Goal: Task Accomplishment & Management: Manage account settings

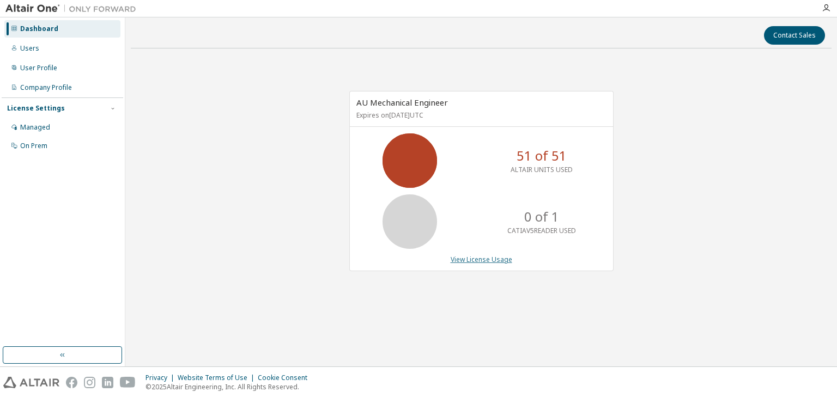
click at [468, 257] on link "View License Usage" at bounding box center [482, 259] width 62 height 9
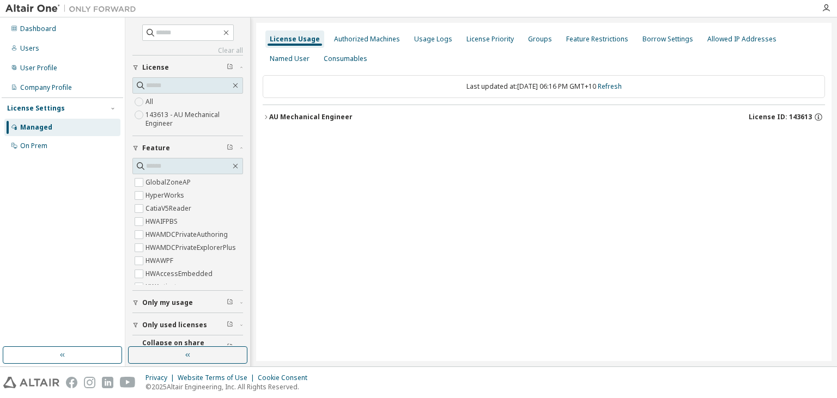
click at [295, 122] on button "AU Mechanical Engineer License ID: 143613" at bounding box center [544, 117] width 562 height 24
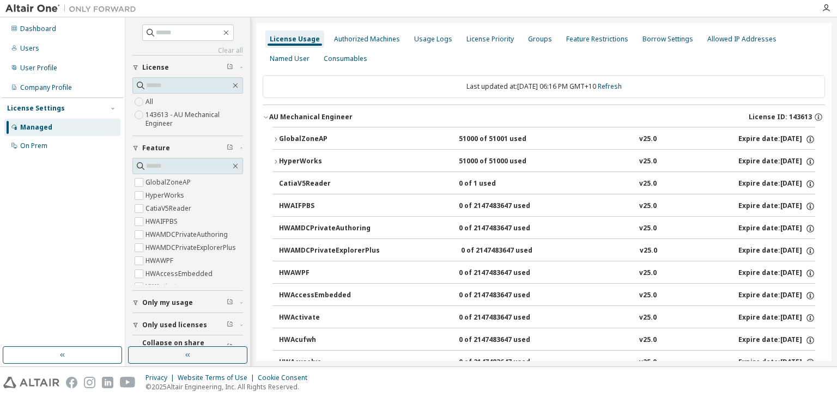
click at [304, 159] on div "HyperWorks" at bounding box center [328, 162] width 98 height 10
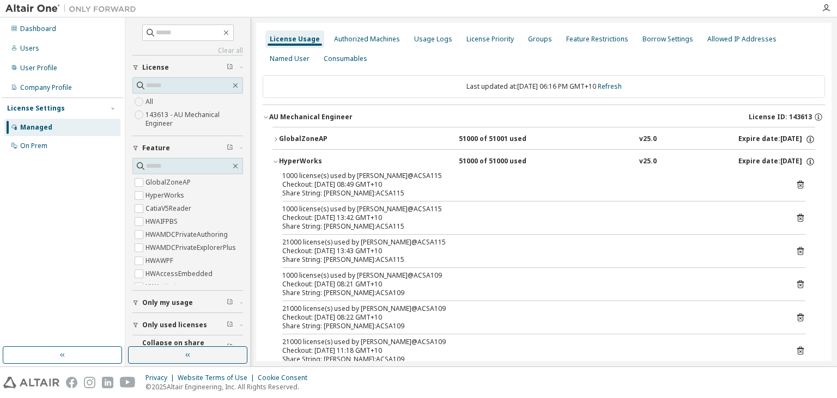
click at [804, 184] on icon at bounding box center [800, 185] width 10 height 10
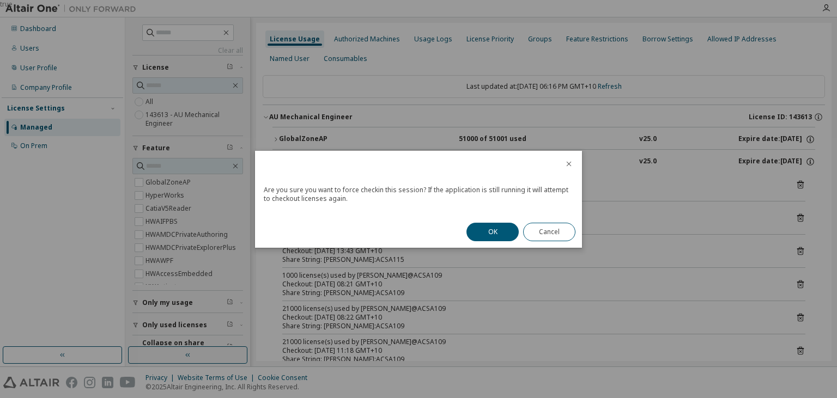
click at [481, 222] on div "OK Cancel" at bounding box center [521, 232] width 122 height 32
click at [489, 237] on button "OK" at bounding box center [492, 232] width 52 height 19
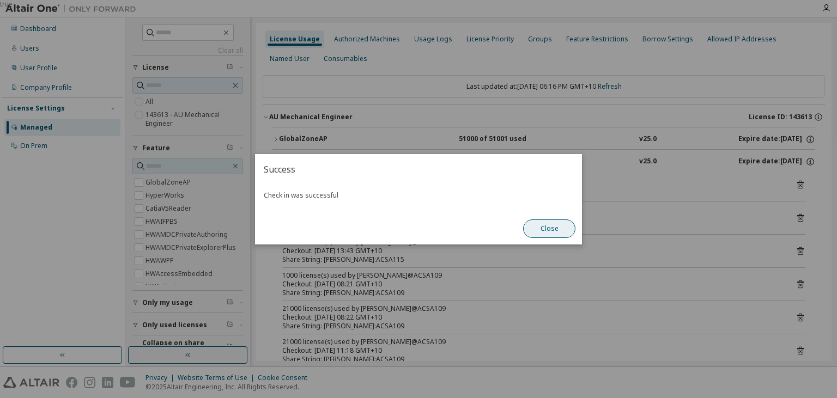
click at [539, 228] on button "Close" at bounding box center [549, 229] width 52 height 19
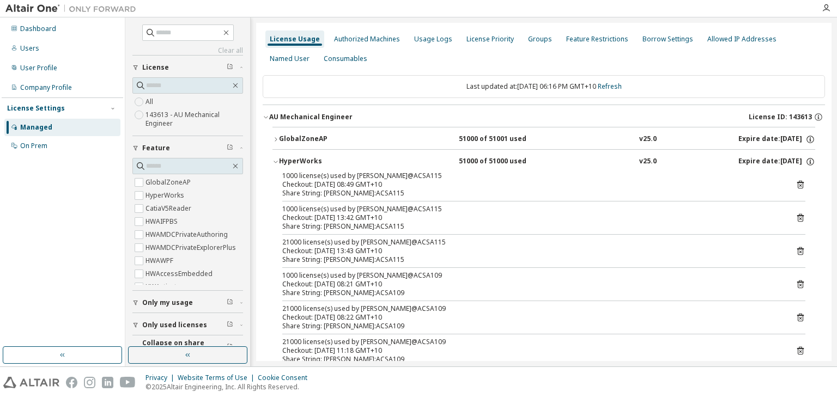
click at [801, 184] on icon at bounding box center [800, 185] width 3 height 3
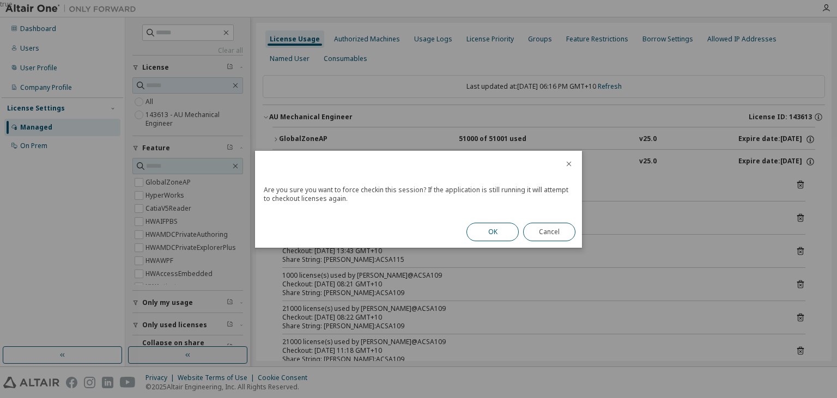
click at [494, 234] on button "OK" at bounding box center [492, 232] width 52 height 19
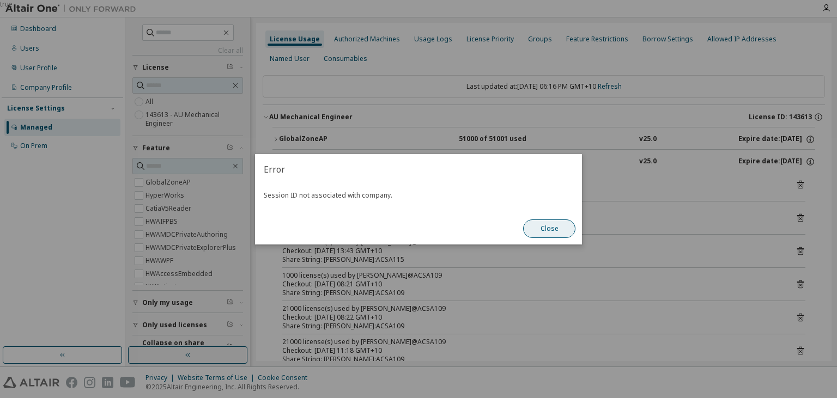
click at [550, 233] on button "Close" at bounding box center [549, 229] width 52 height 19
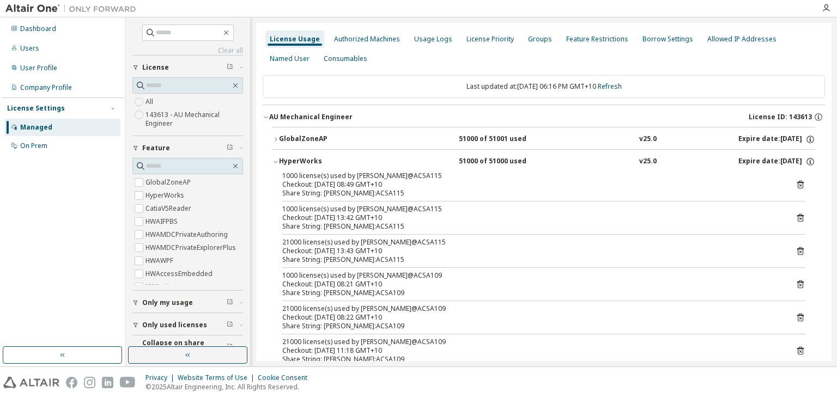
click at [798, 184] on icon at bounding box center [800, 185] width 7 height 8
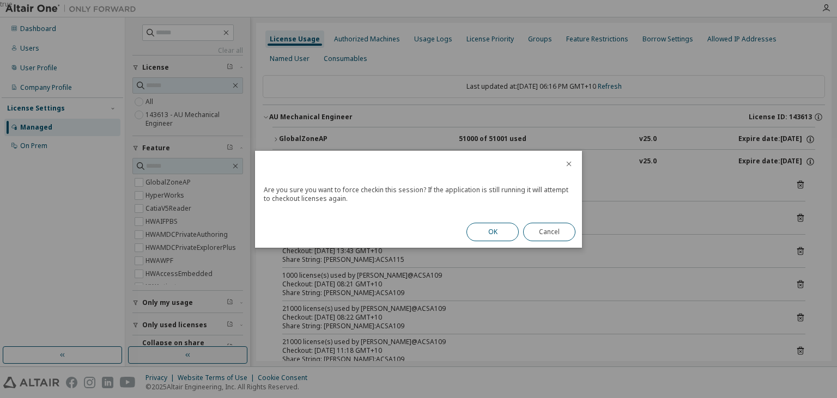
click at [507, 234] on button "OK" at bounding box center [492, 232] width 52 height 19
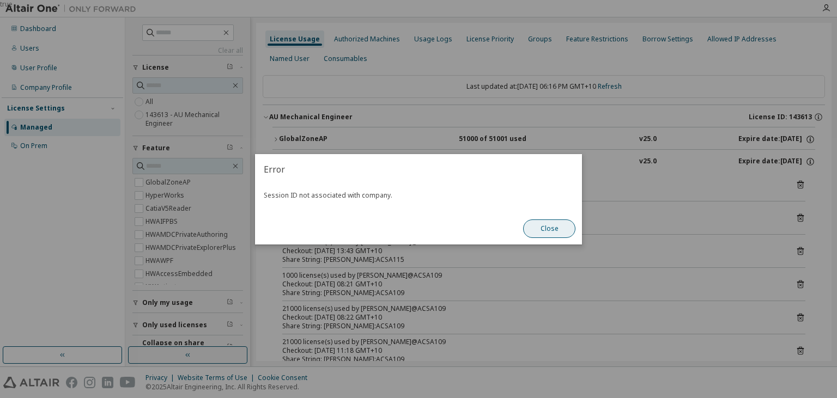
click at [543, 227] on button "Close" at bounding box center [549, 229] width 52 height 19
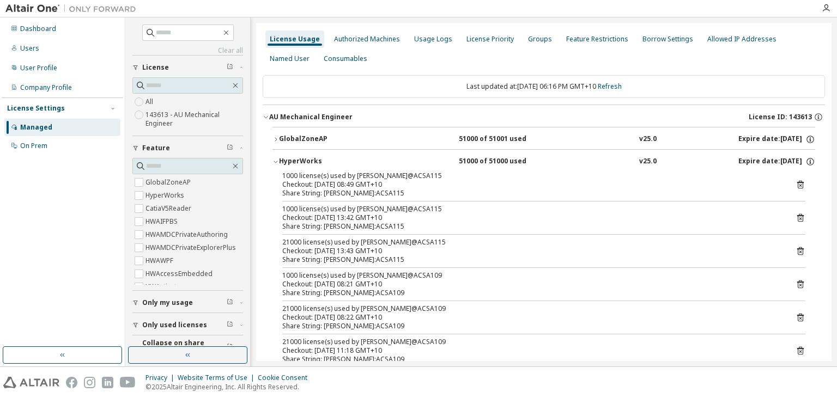
click at [447, 223] on div "Share String: n.rayner:ACSA115" at bounding box center [530, 226] width 497 height 9
click at [802, 250] on icon at bounding box center [800, 251] width 10 height 10
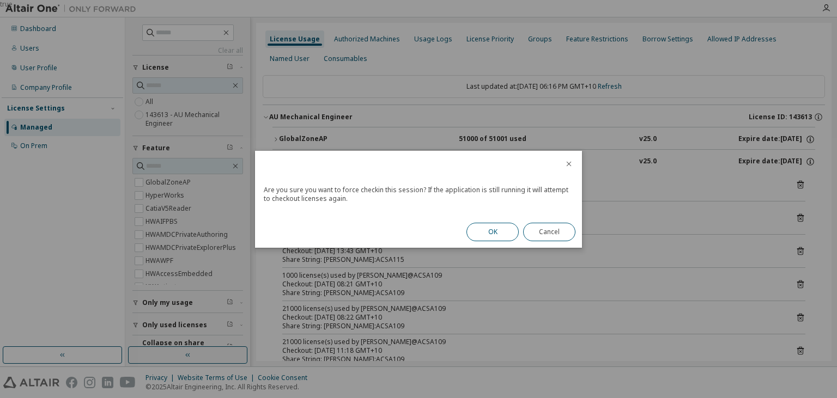
click at [500, 235] on button "OK" at bounding box center [492, 232] width 52 height 19
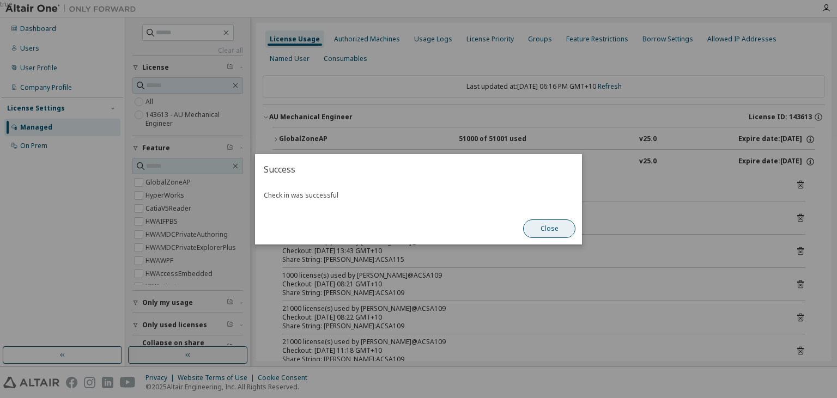
click at [566, 224] on button "Close" at bounding box center [549, 229] width 52 height 19
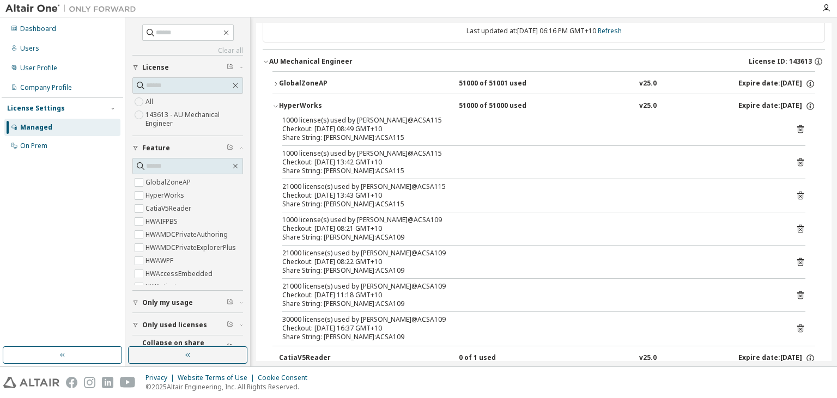
scroll to position [57, 0]
click at [809, 191] on div "1000 license(s) used by n.rayner@ACSA115 Checkout: 2025-08-25 08:49 GMT+10 Shar…" at bounding box center [543, 230] width 543 height 230
click at [800, 191] on icon at bounding box center [800, 195] width 10 height 10
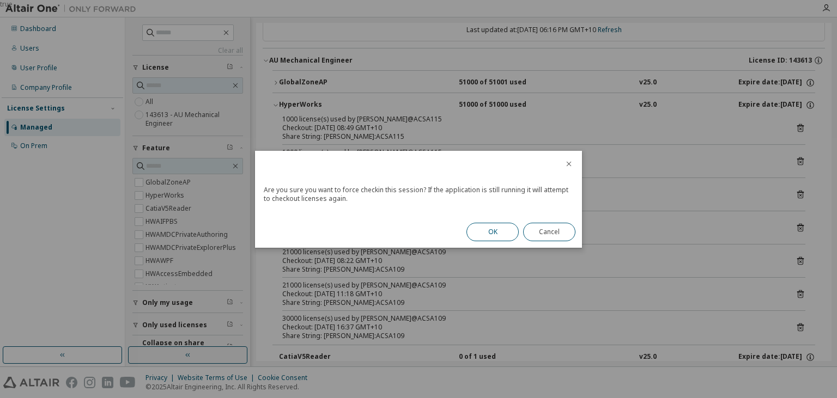
click at [484, 240] on button "OK" at bounding box center [492, 232] width 52 height 19
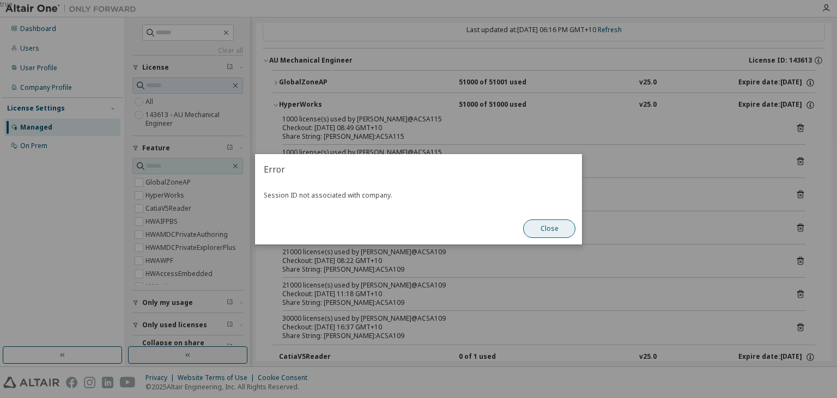
click at [552, 234] on button "Close" at bounding box center [549, 229] width 52 height 19
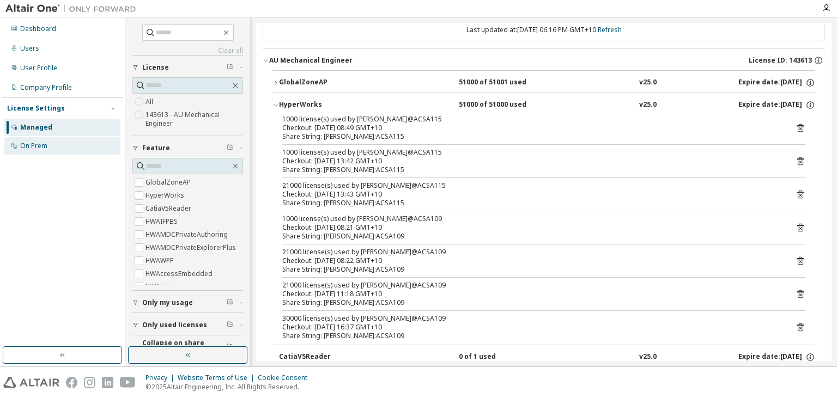
click at [45, 152] on div "On Prem" at bounding box center [62, 145] width 116 height 17
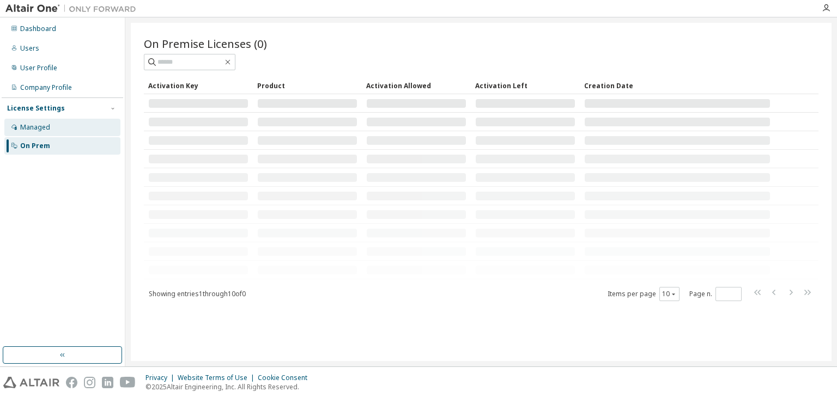
click at [60, 132] on div "Managed" at bounding box center [62, 127] width 116 height 17
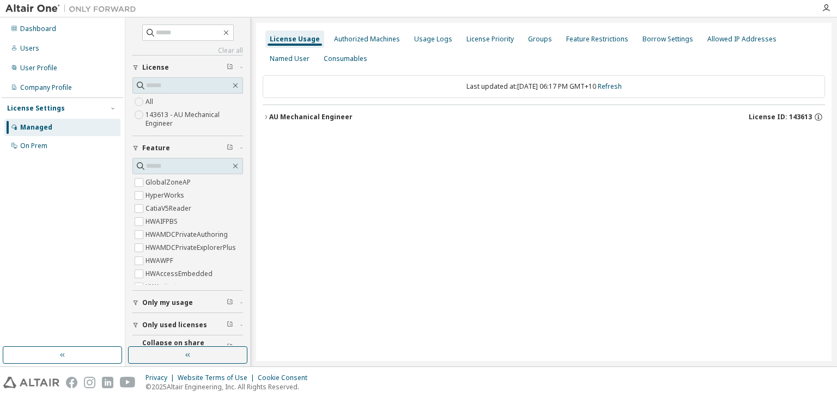
click at [284, 116] on div "AU Mechanical Engineer" at bounding box center [310, 117] width 83 height 9
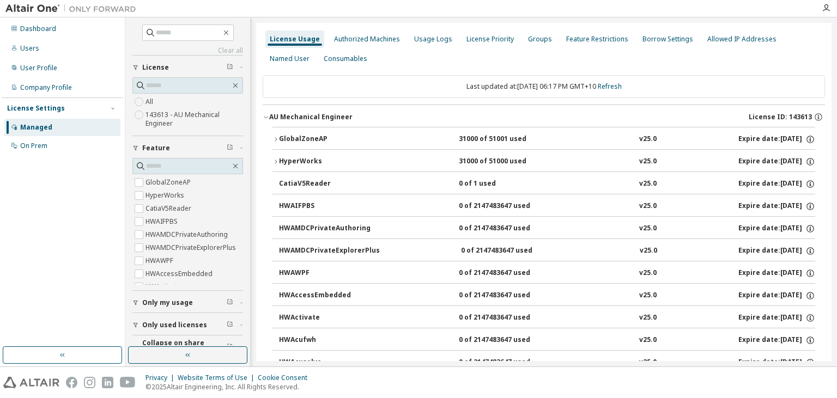
click at [304, 139] on div "GlobalZoneAP" at bounding box center [328, 140] width 98 height 10
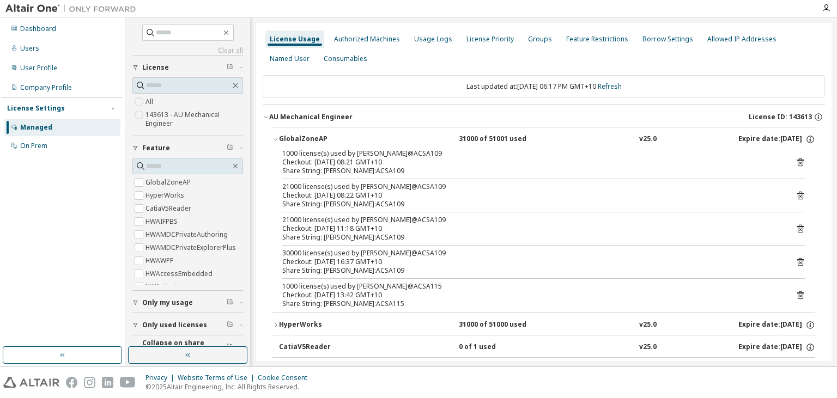
click at [799, 295] on icon at bounding box center [800, 295] width 10 height 10
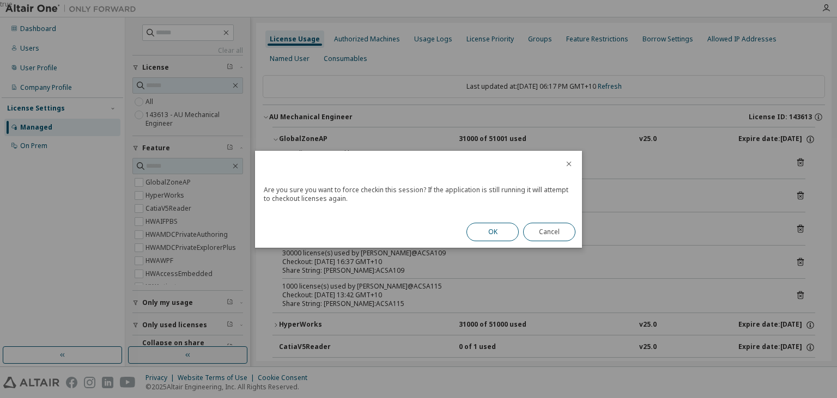
click at [503, 233] on button "OK" at bounding box center [492, 232] width 52 height 19
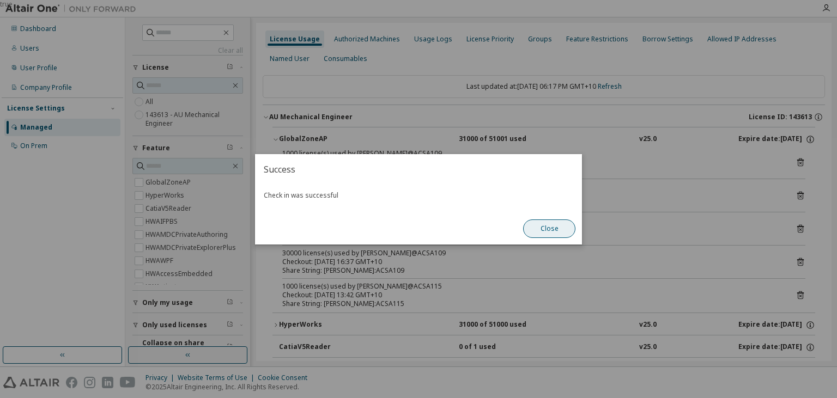
click at [556, 228] on button "Close" at bounding box center [549, 229] width 52 height 19
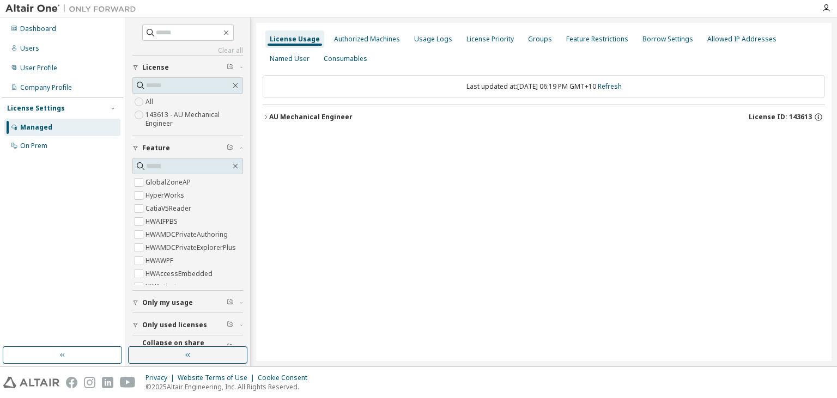
click at [302, 118] on div "AU Mechanical Engineer" at bounding box center [310, 117] width 83 height 9
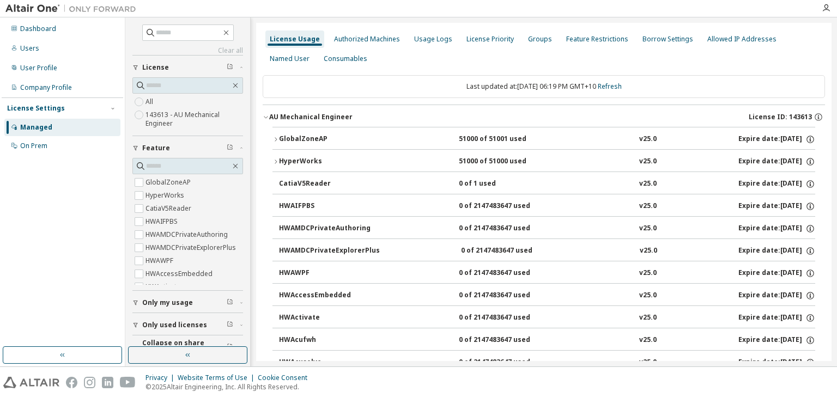
click at [312, 144] on button "GlobalZoneAP 51000 of 51001 used v25.0 Expire date: 2027-06-01" at bounding box center [543, 139] width 543 height 24
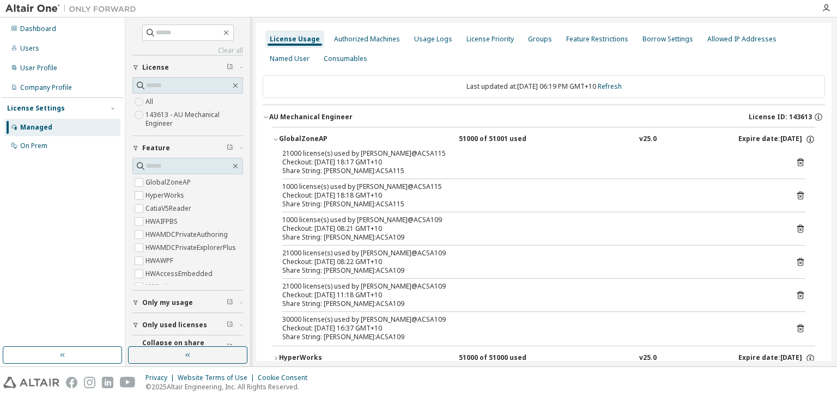
click at [801, 162] on icon at bounding box center [800, 162] width 10 height 10
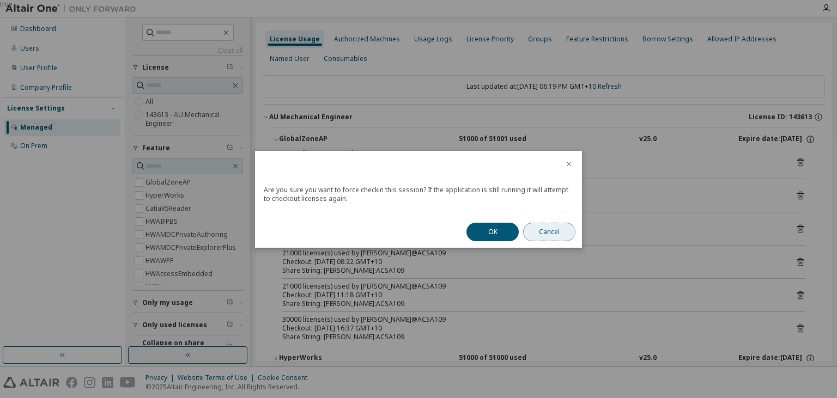
click at [552, 233] on button "Cancel" at bounding box center [549, 232] width 52 height 19
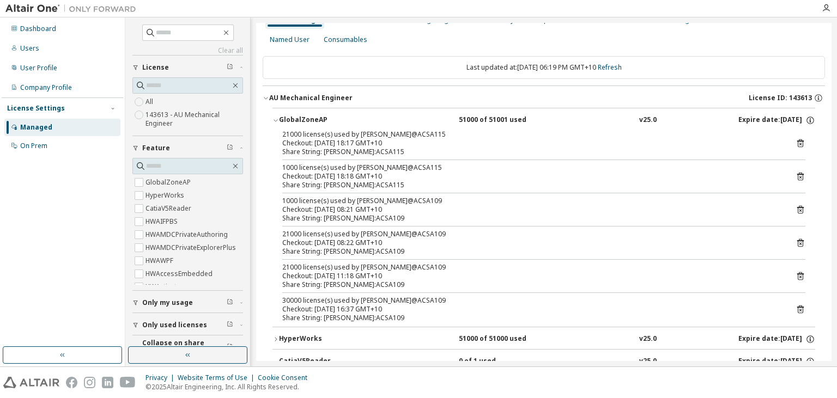
scroll to position [19, 0]
click at [789, 39] on div "License Usage Authorized Machines Usage Logs License Priority Groups Feature Re…" at bounding box center [544, 30] width 562 height 39
click at [801, 145] on icon at bounding box center [800, 144] width 3 height 3
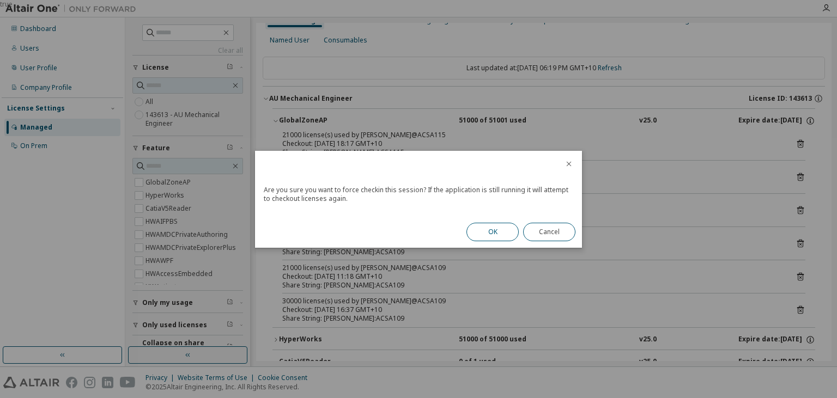
click at [495, 229] on button "OK" at bounding box center [492, 232] width 52 height 19
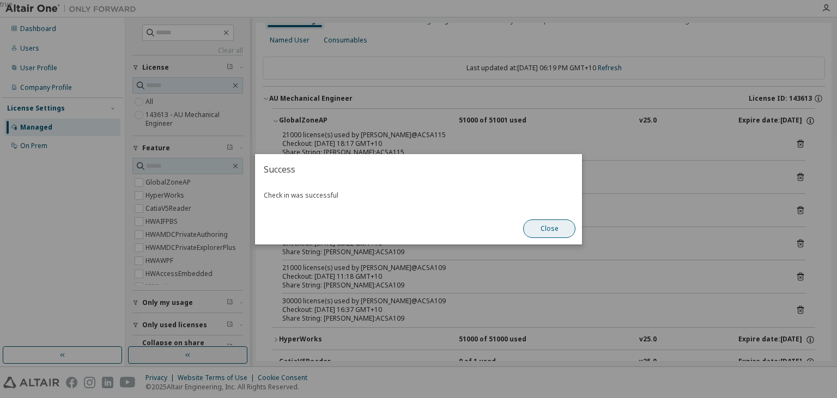
click at [558, 221] on button "Close" at bounding box center [549, 229] width 52 height 19
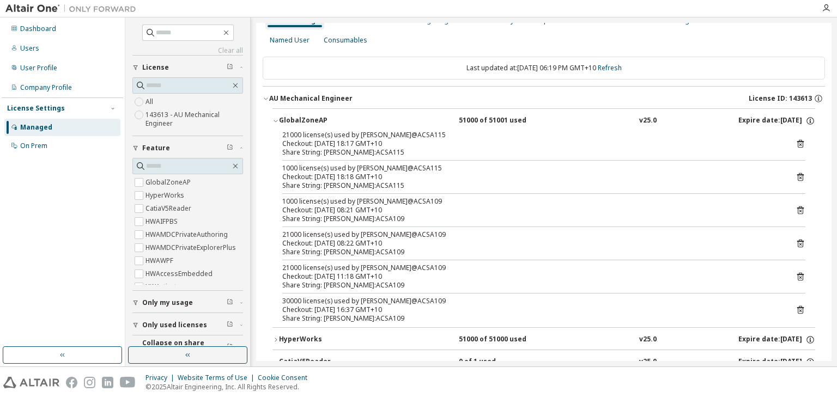
click at [795, 175] on div "1000 license(s) used by n.rayner@ACSA115 Checkout: 2025-09-08 18:18 GMT+10 Shar…" at bounding box center [543, 177] width 523 height 26
click at [803, 179] on icon at bounding box center [800, 177] width 10 height 10
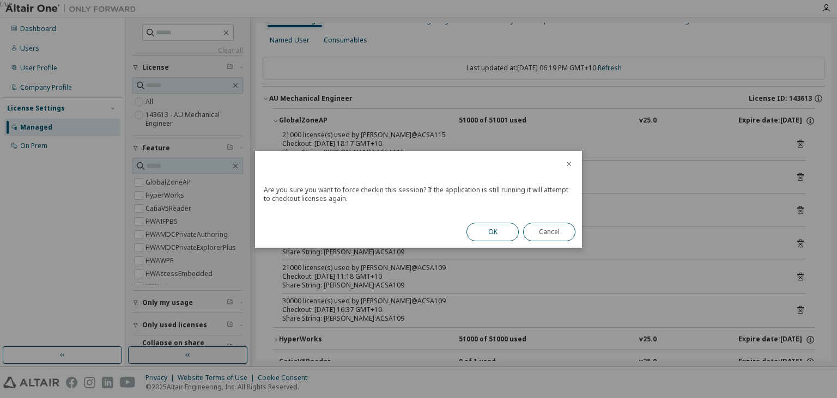
click at [490, 232] on button "OK" at bounding box center [492, 232] width 52 height 19
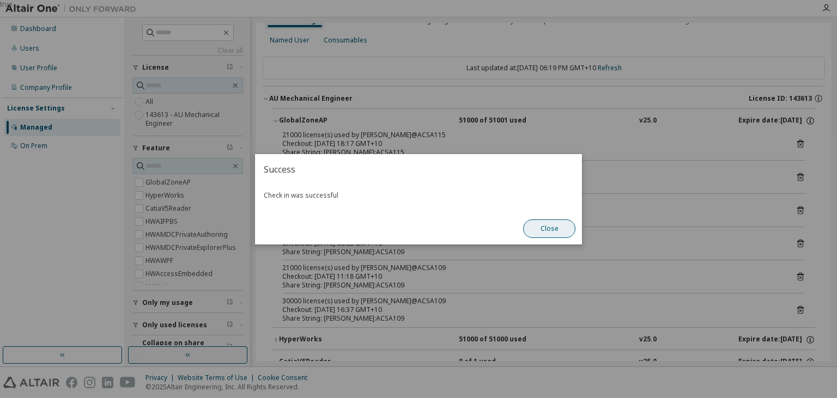
click at [566, 226] on button "Close" at bounding box center [549, 229] width 52 height 19
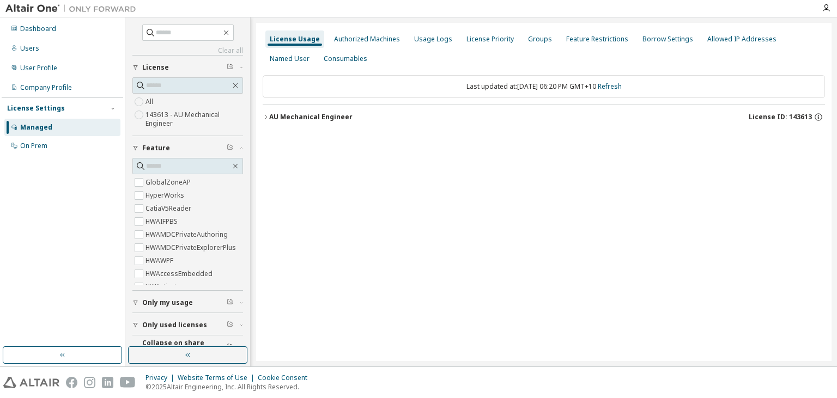
click at [330, 119] on div "AU Mechanical Engineer" at bounding box center [310, 117] width 83 height 9
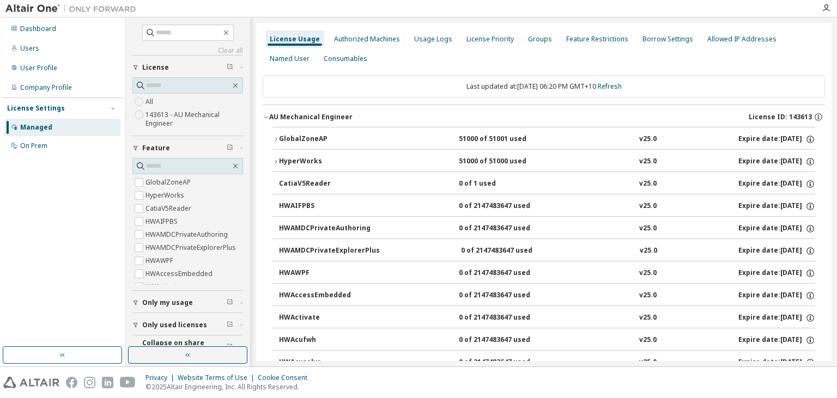
click at [353, 141] on div "GlobalZoneAP" at bounding box center [328, 140] width 98 height 10
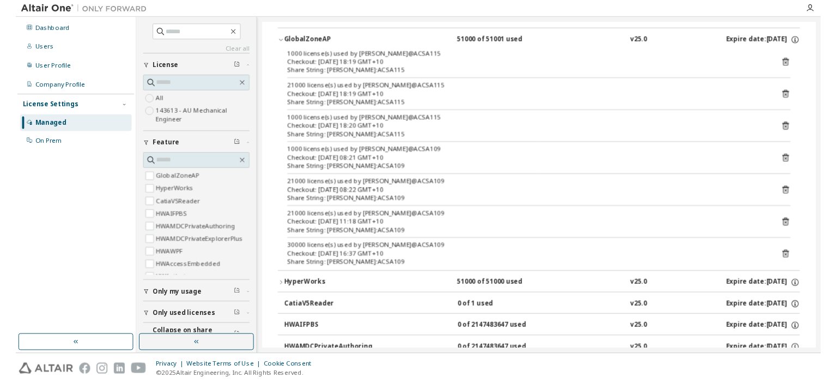
scroll to position [99, 0]
